Goal: Understand site structure: Understand site structure

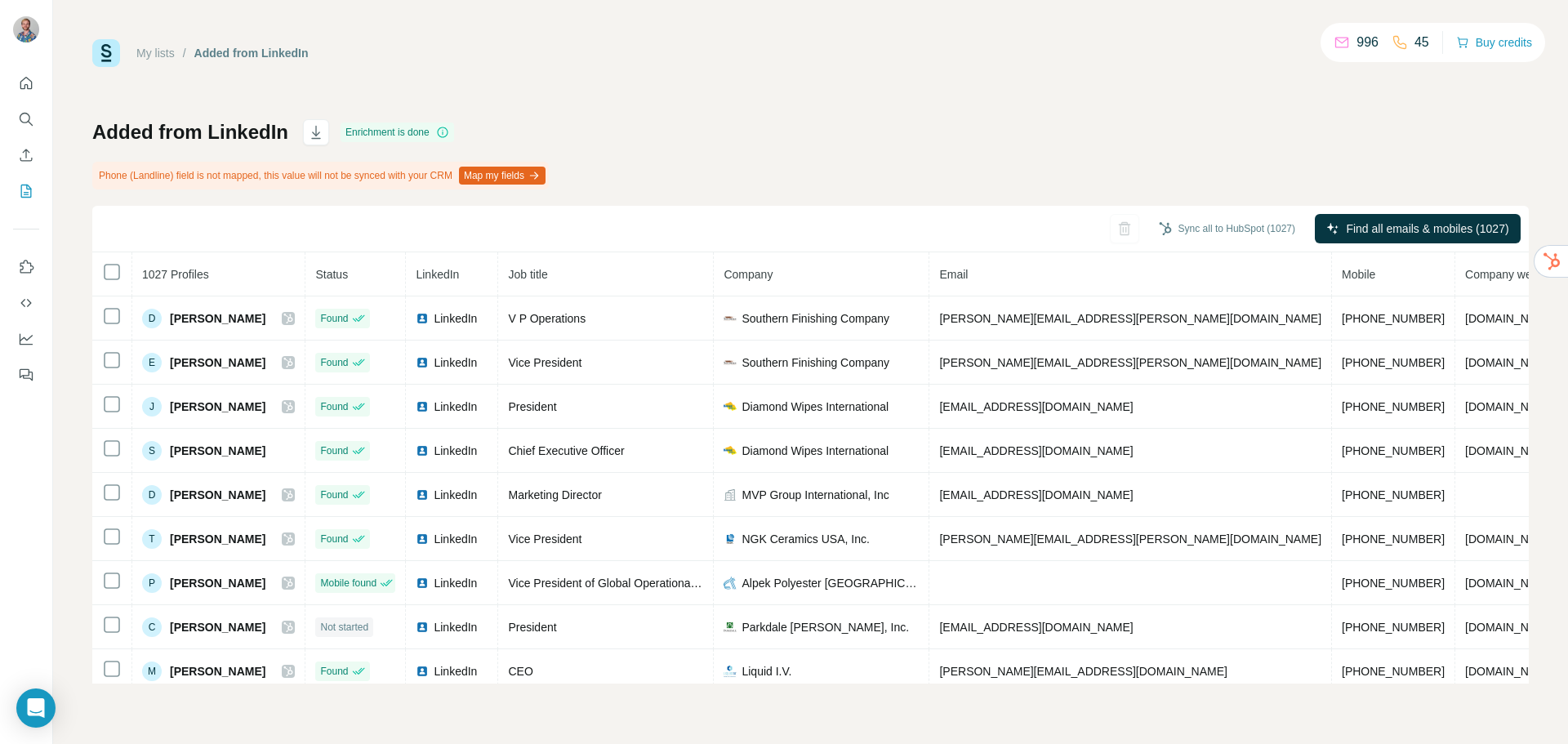
click at [644, 90] on div "My lists / Added from LinkedIn 996 45 Buy credits Added from LinkedIn Enrichmen…" at bounding box center [811, 361] width 1437 height 644
click at [832, 52] on div "My lists / Added from LinkedIn 996 45 Buy credits" at bounding box center [811, 53] width 1437 height 28
click at [22, 87] on icon "Quick start" at bounding box center [25, 82] width 16 height 16
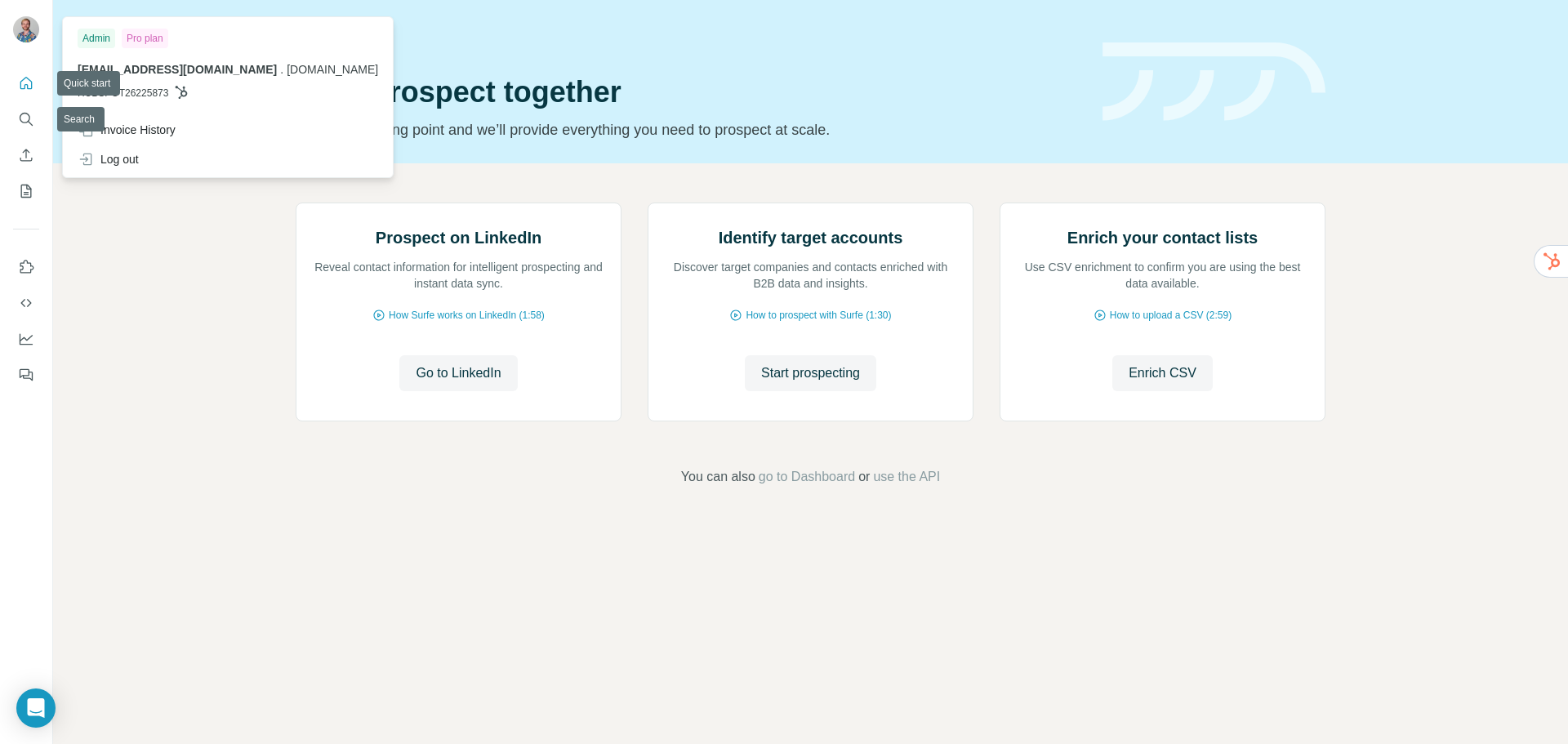
click at [30, 23] on img at bounding box center [25, 29] width 26 height 26
click at [158, 240] on div "Prospect on LinkedIn Reveal contact information for intelligent prospecting and…" at bounding box center [810, 344] width 1515 height 363
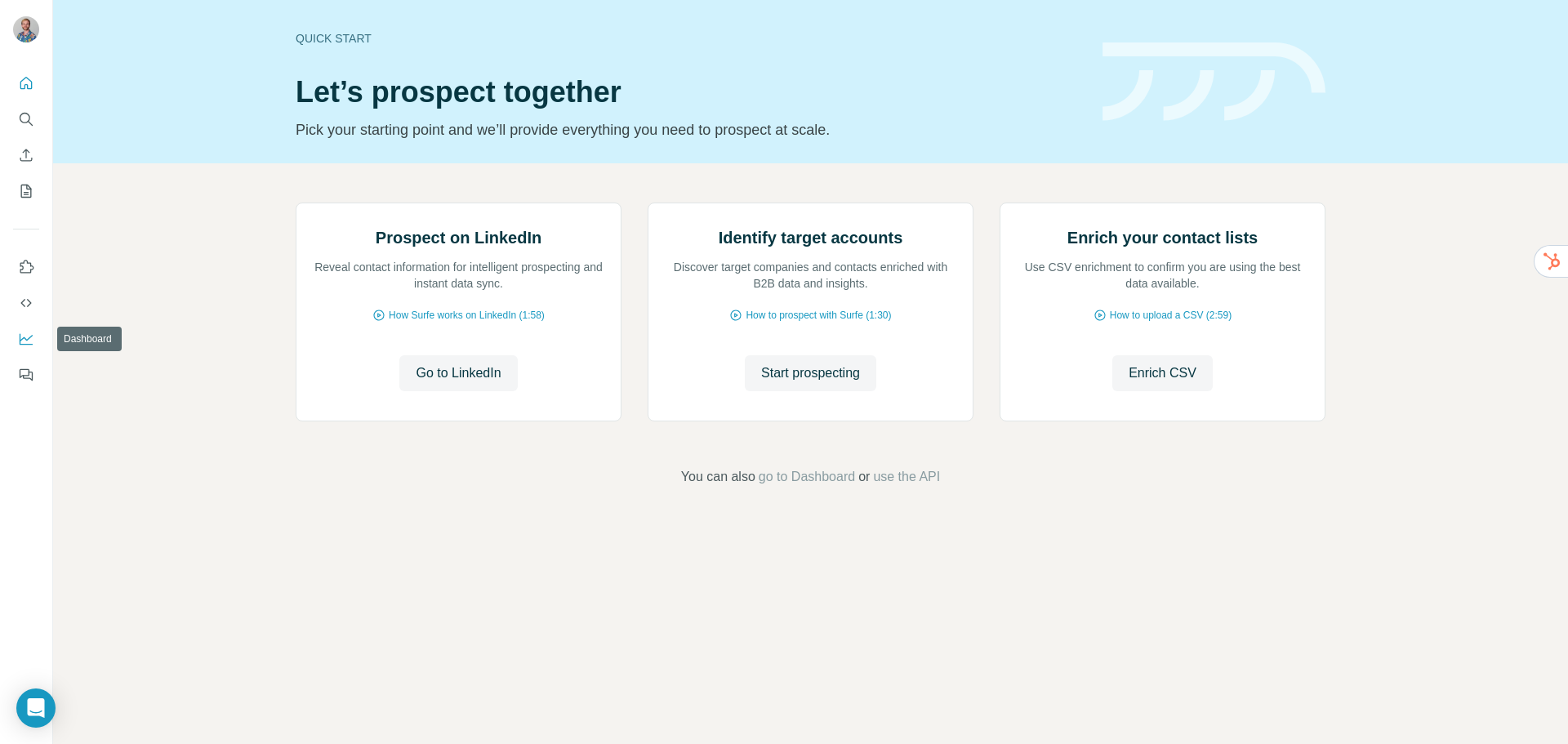
click at [34, 336] on button "Dashboard" at bounding box center [25, 339] width 26 height 30
